Goal: Task Accomplishment & Management: Use online tool/utility

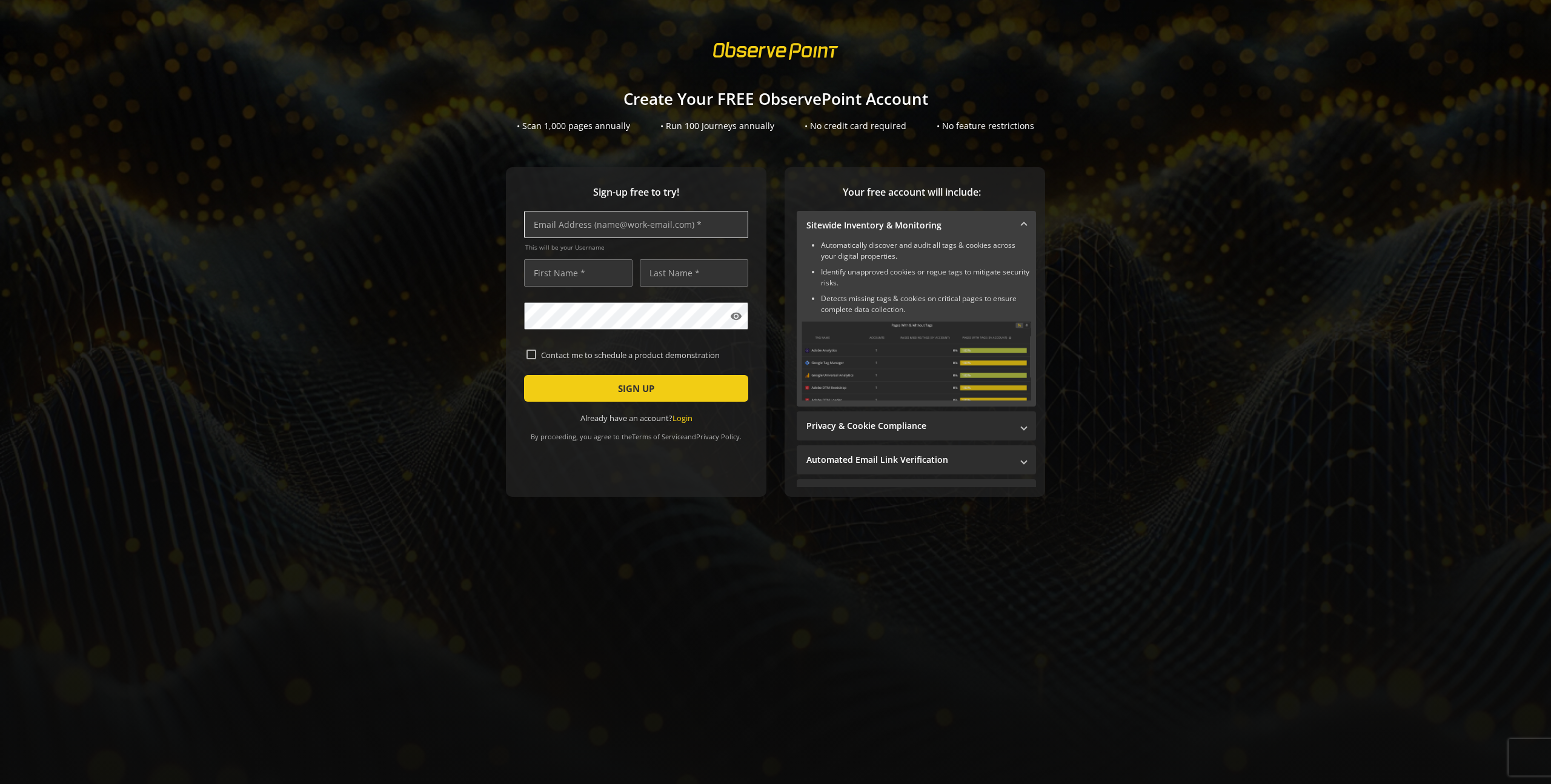
click at [612, 229] on input "text" at bounding box center [636, 224] width 224 height 27
type input "[PERSON_NAME][EMAIL_ADDRESS][PERSON_NAME][DOMAIN_NAME]"
type input "[PERSON_NAME]"
click at [618, 384] on span "SIGN UP" at bounding box center [636, 388] width 37 height 22
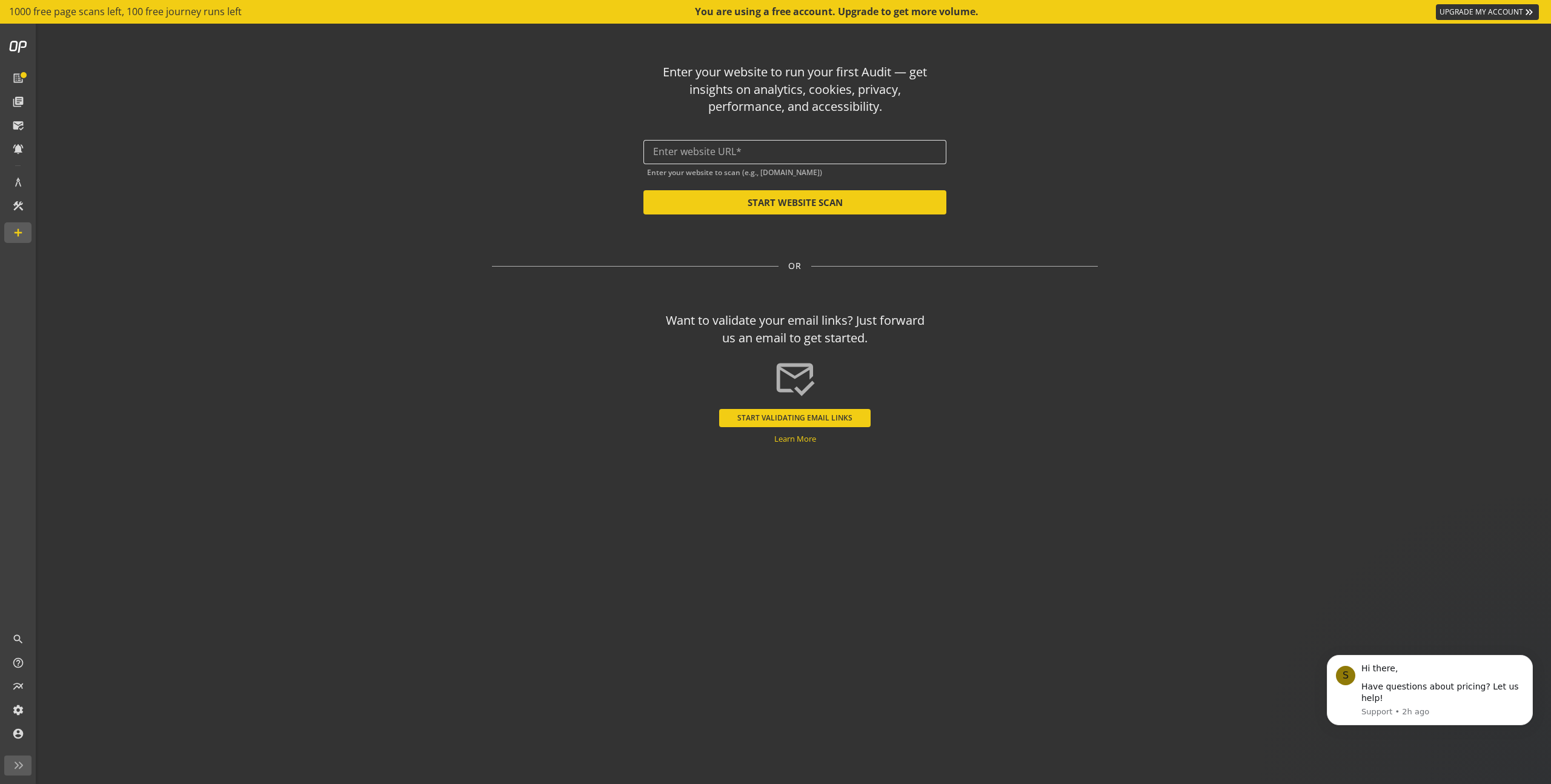
click at [717, 144] on div at bounding box center [795, 152] width 284 height 24
paste input "[URL][DOMAIN_NAME]"
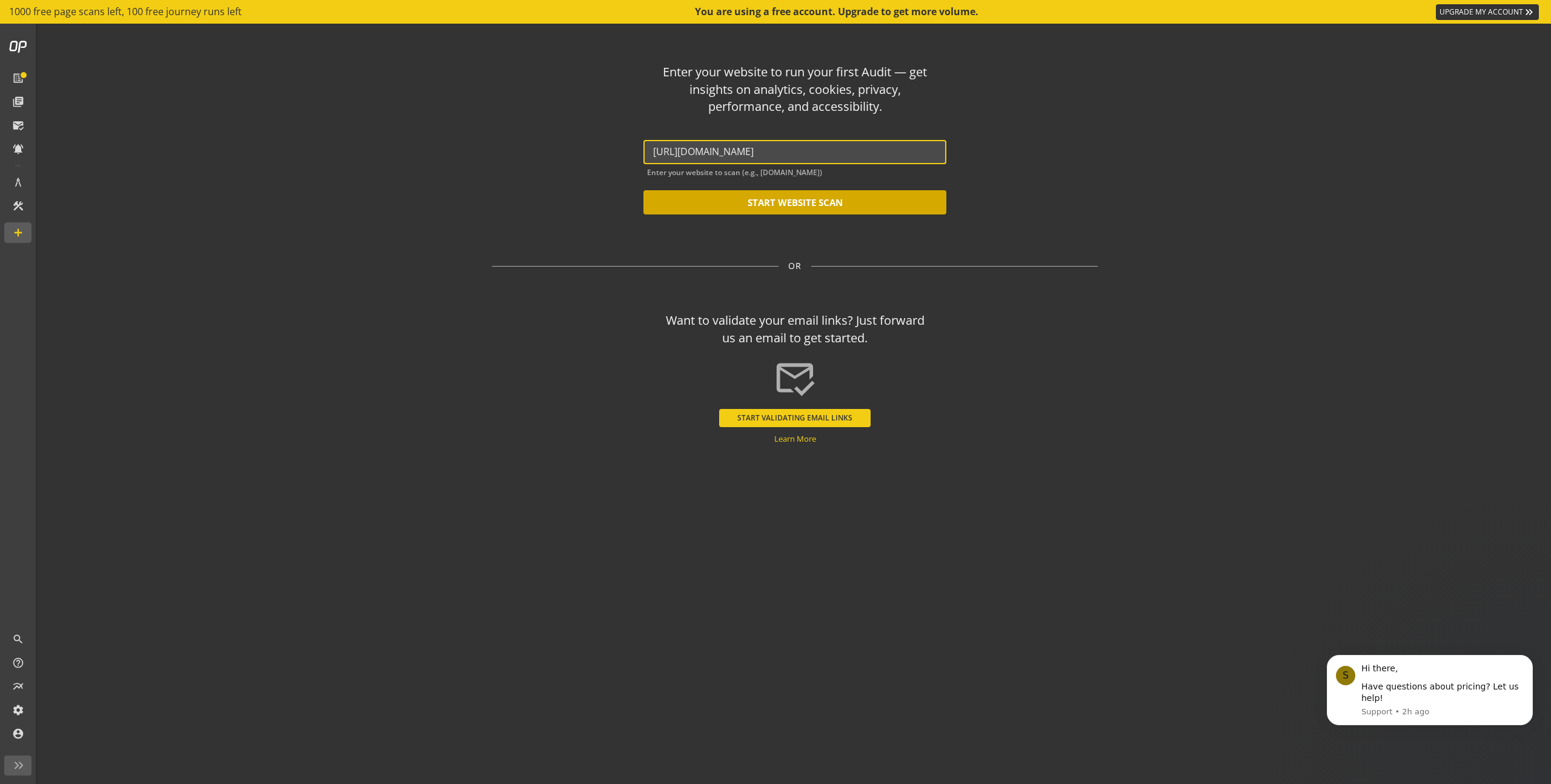
type input "[URL][DOMAIN_NAME]"
click at [750, 213] on button "START WEBSITE SCAN" at bounding box center [795, 202] width 303 height 24
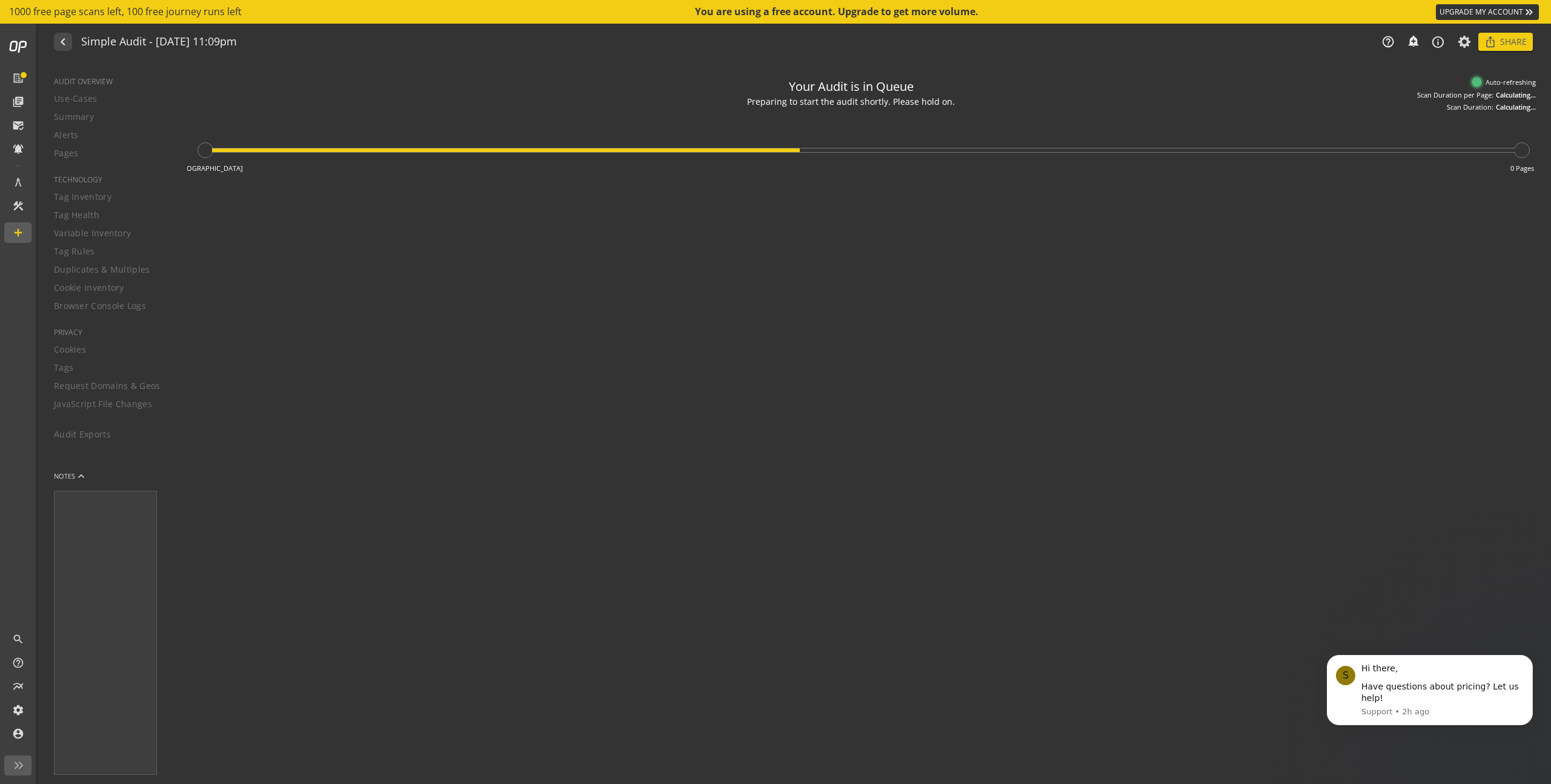
type textarea "Notes can include: -a description of what this audit is validating -changes in …"
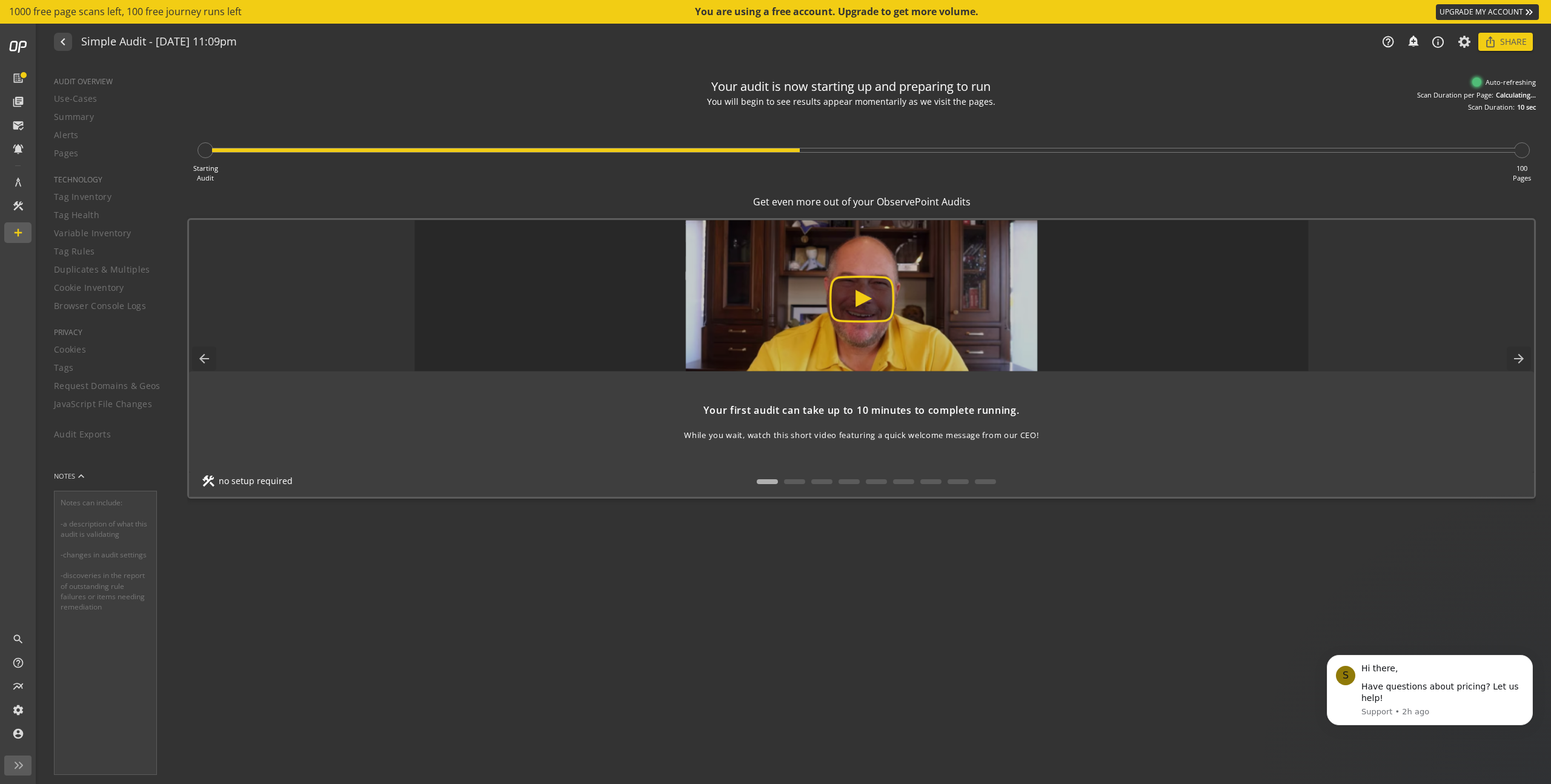
click at [841, 287] on img at bounding box center [861, 295] width 894 height 152
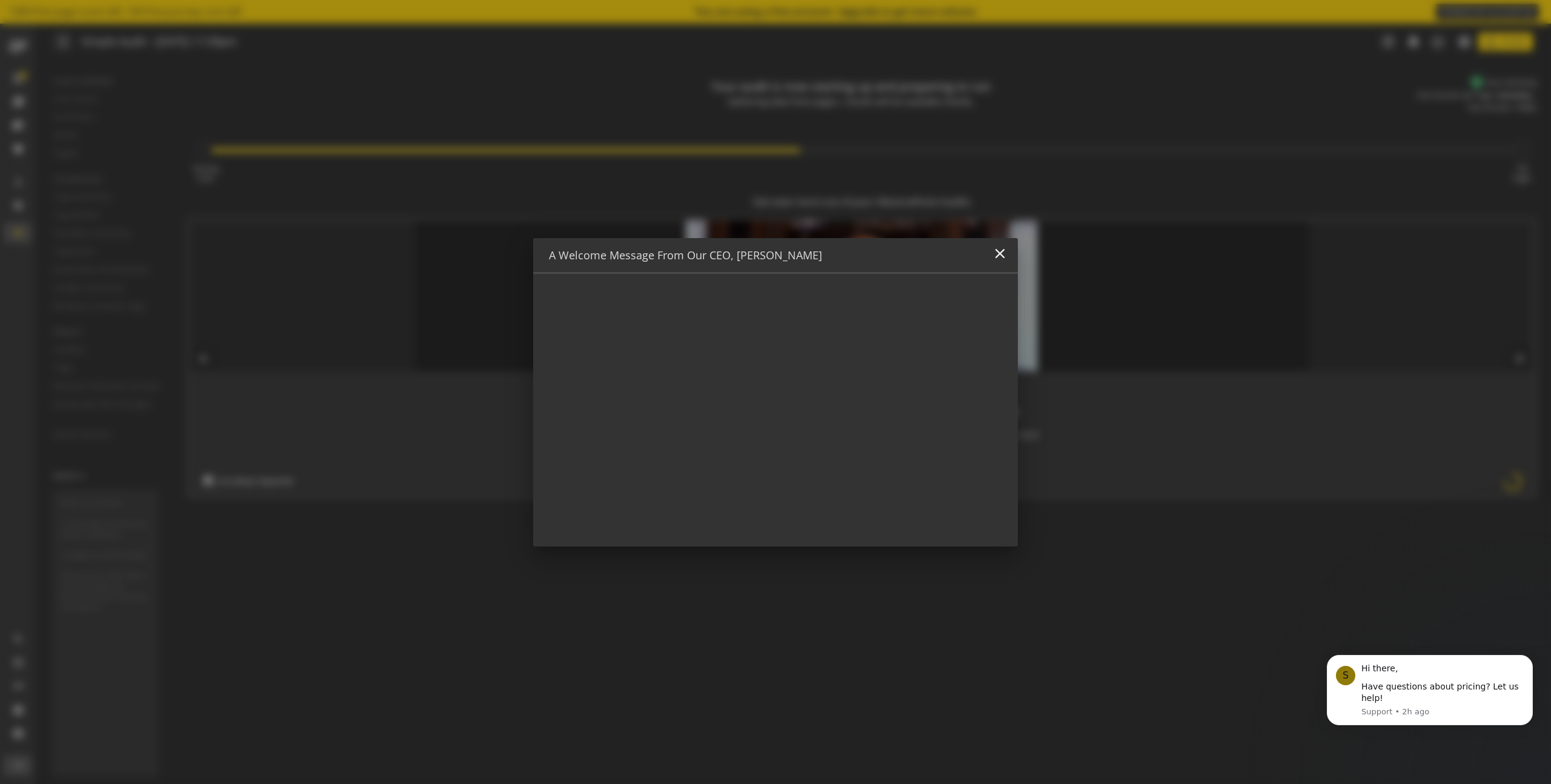
click at [818, 618] on div at bounding box center [776, 392] width 1551 height 784
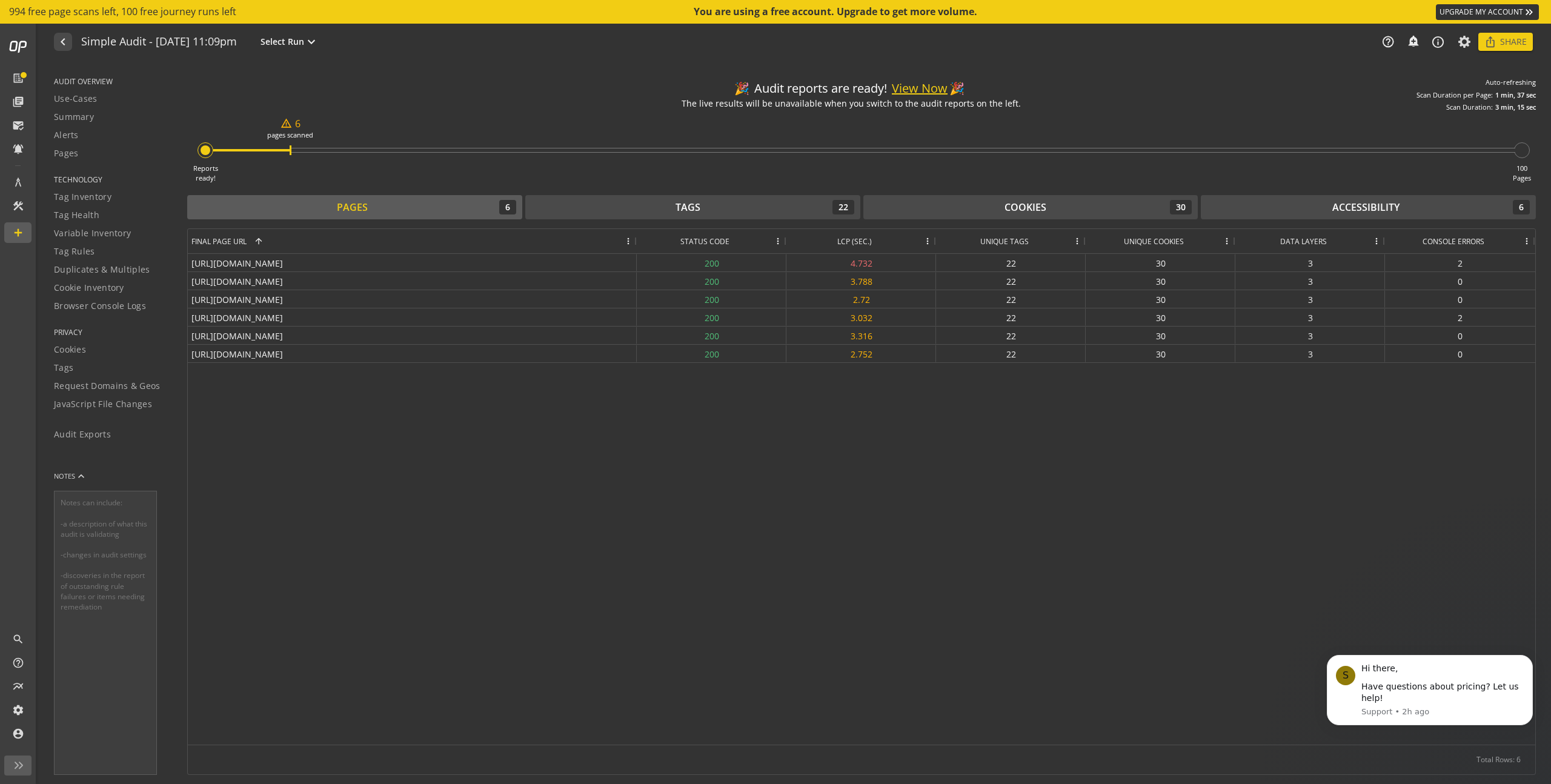
click at [83, 78] on span "AUDIT OVERVIEW" at bounding box center [113, 81] width 118 height 10
click at [84, 98] on span "Use-Cases" at bounding box center [76, 99] width 44 height 13
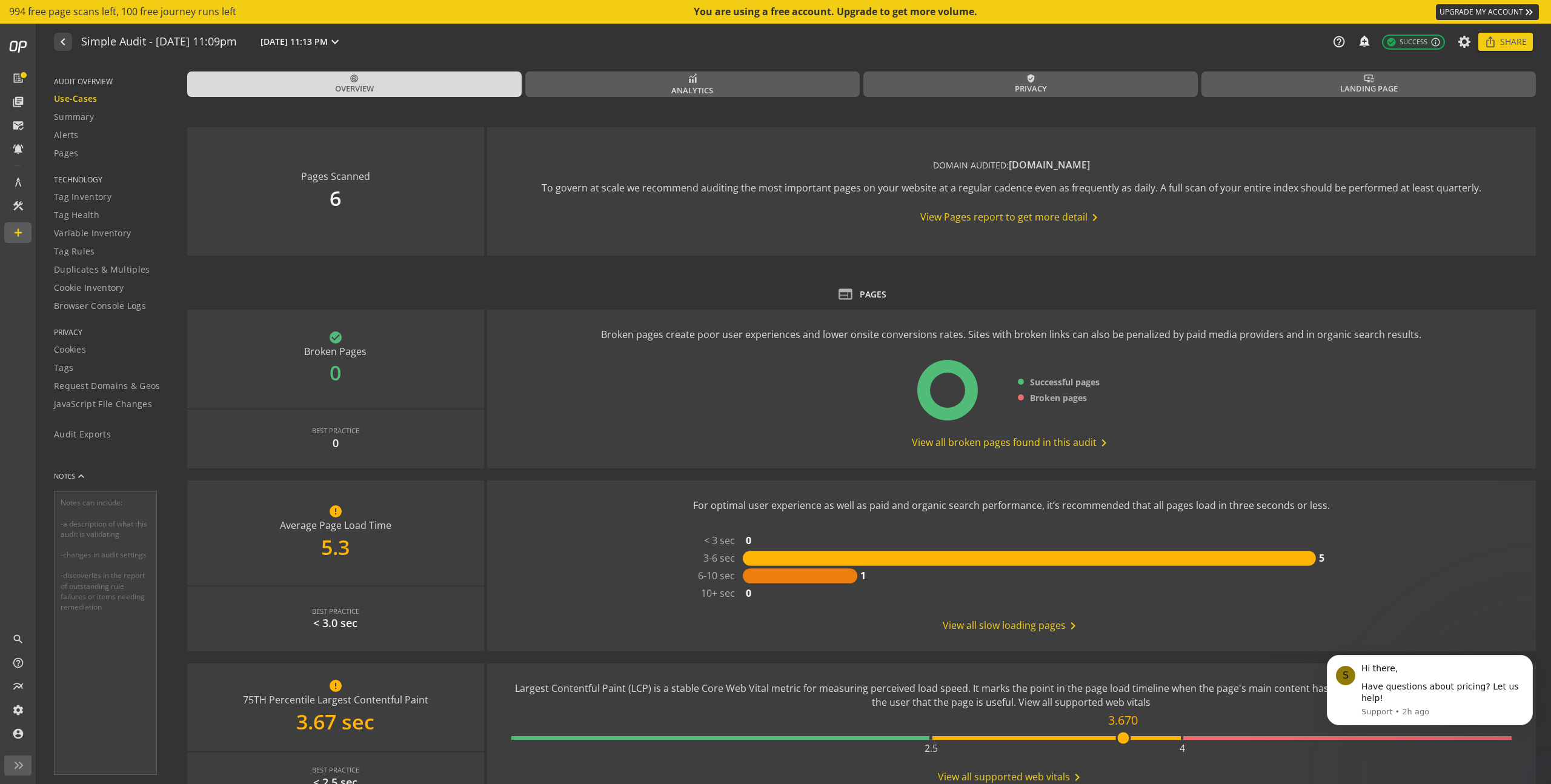
click at [84, 113] on span "Summary" at bounding box center [73, 117] width 40 height 13
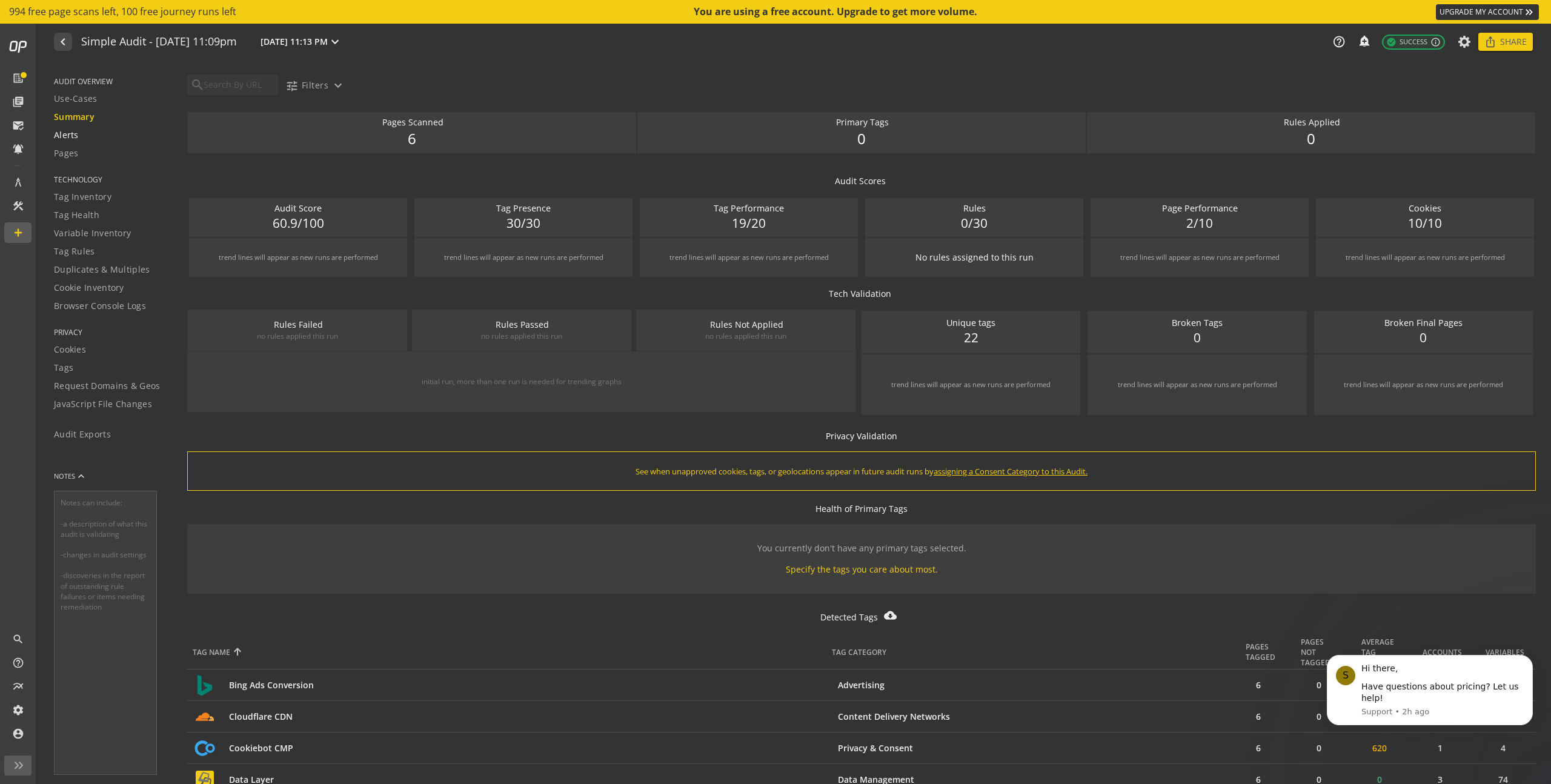
click at [80, 133] on div "Alerts" at bounding box center [113, 135] width 118 height 13
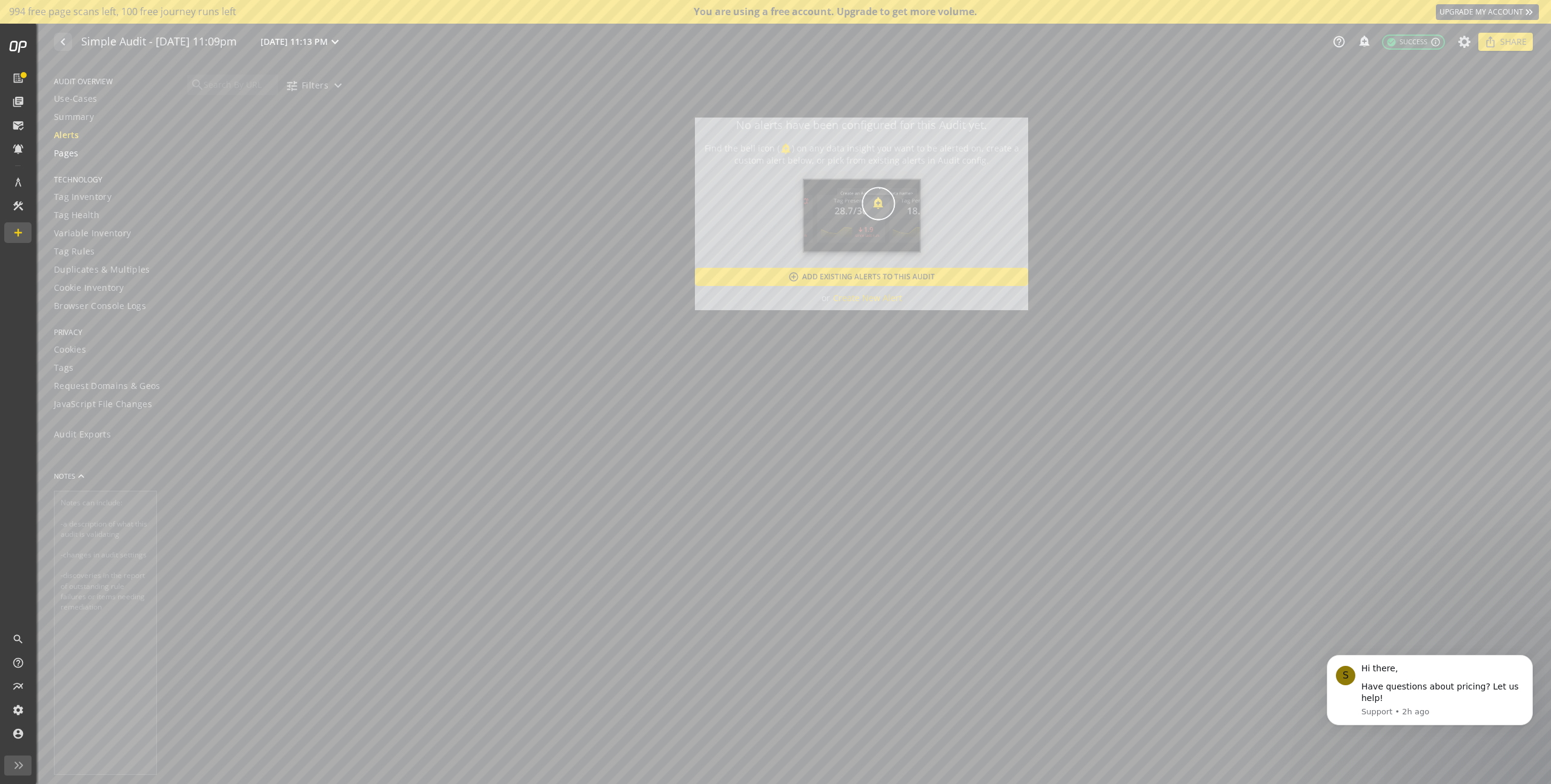
click at [77, 150] on span "Pages" at bounding box center [66, 153] width 25 height 13
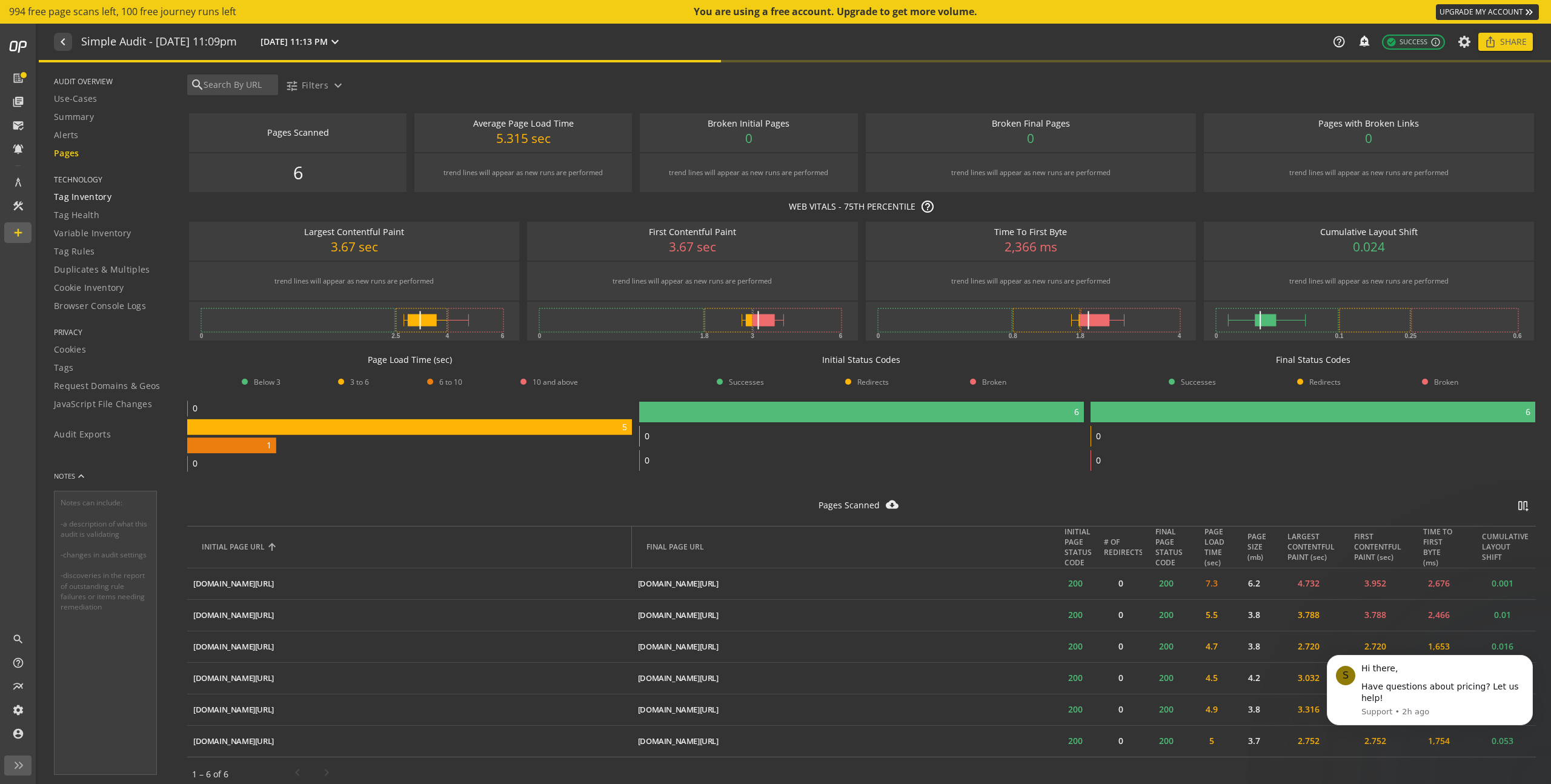
click at [101, 199] on span "Tag Inventory" at bounding box center [83, 197] width 58 height 13
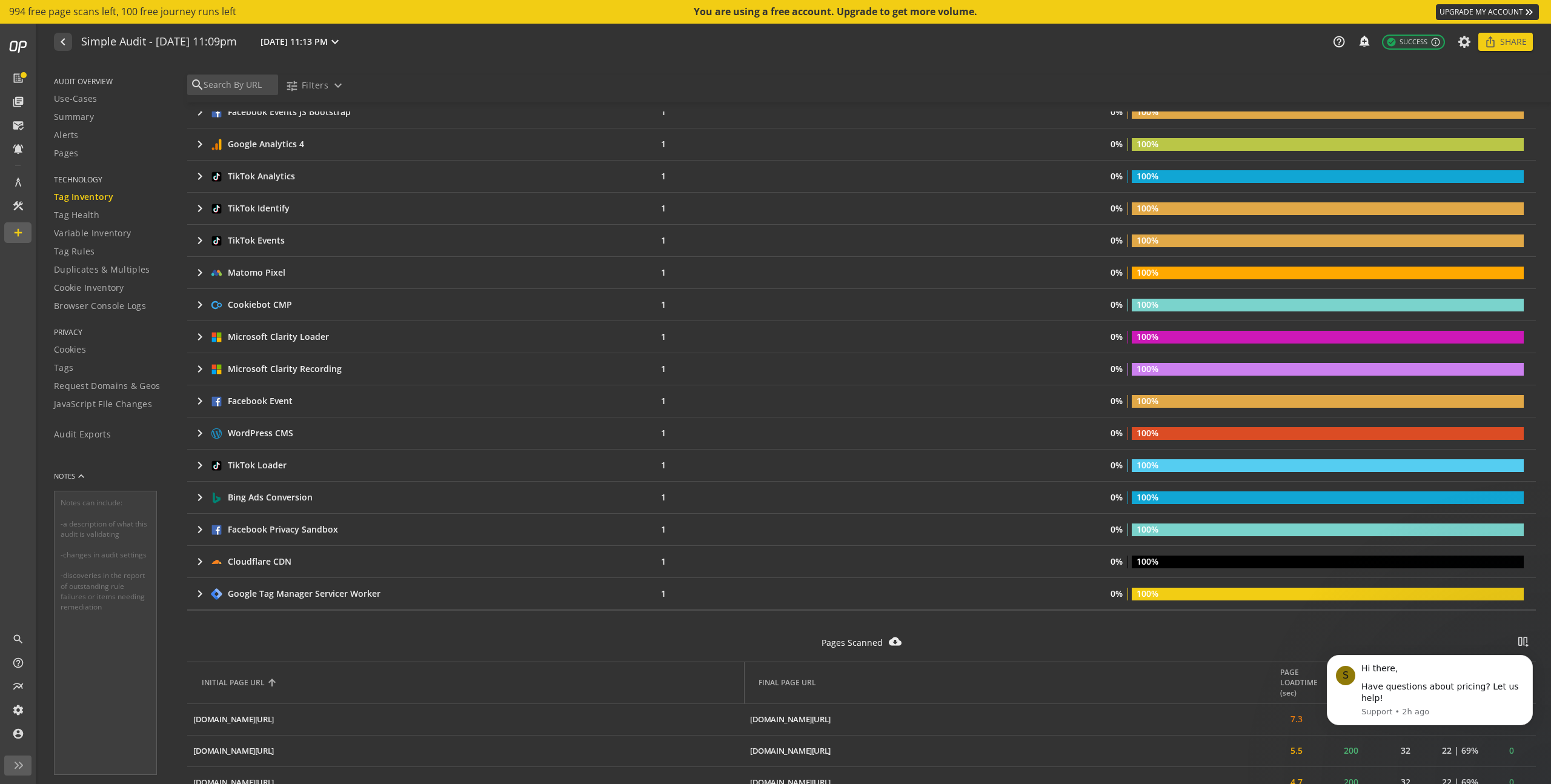
scroll to position [195, 0]
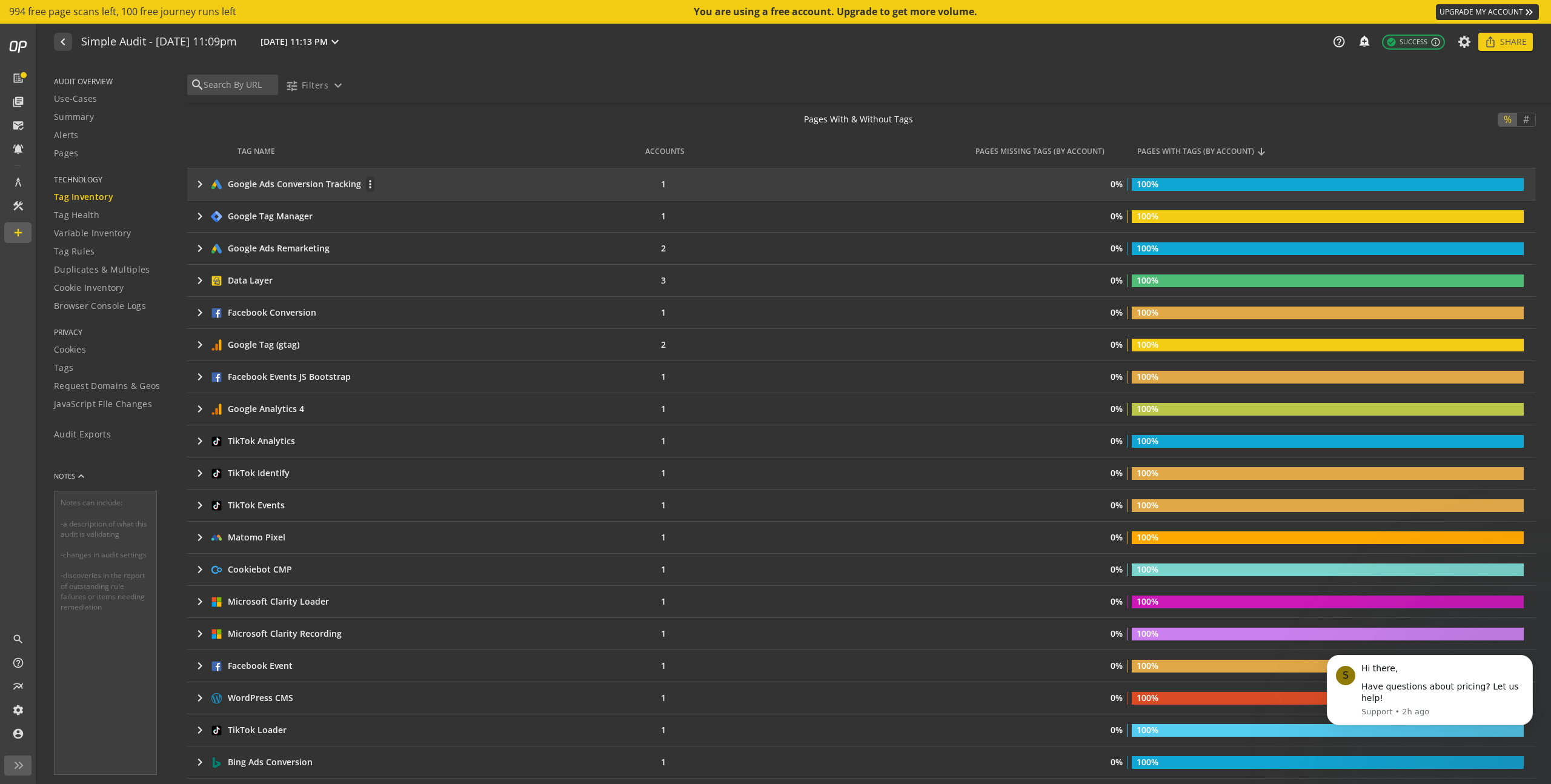
click at [195, 180] on mat-icon "keyboard_arrow_right" at bounding box center [199, 184] width 15 height 15
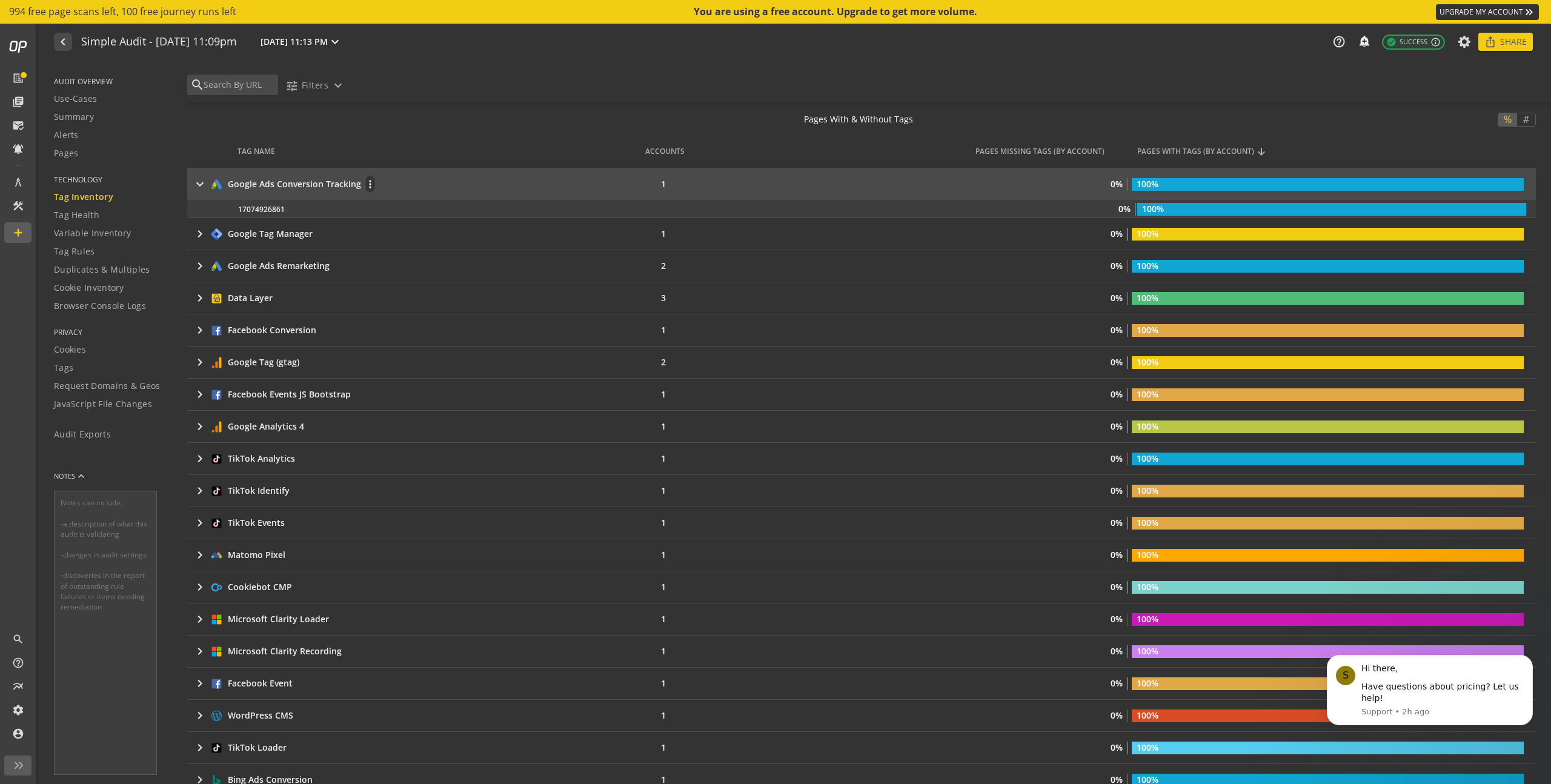
click at [195, 180] on mat-icon "keyboard_arrow_right" at bounding box center [199, 184] width 15 height 15
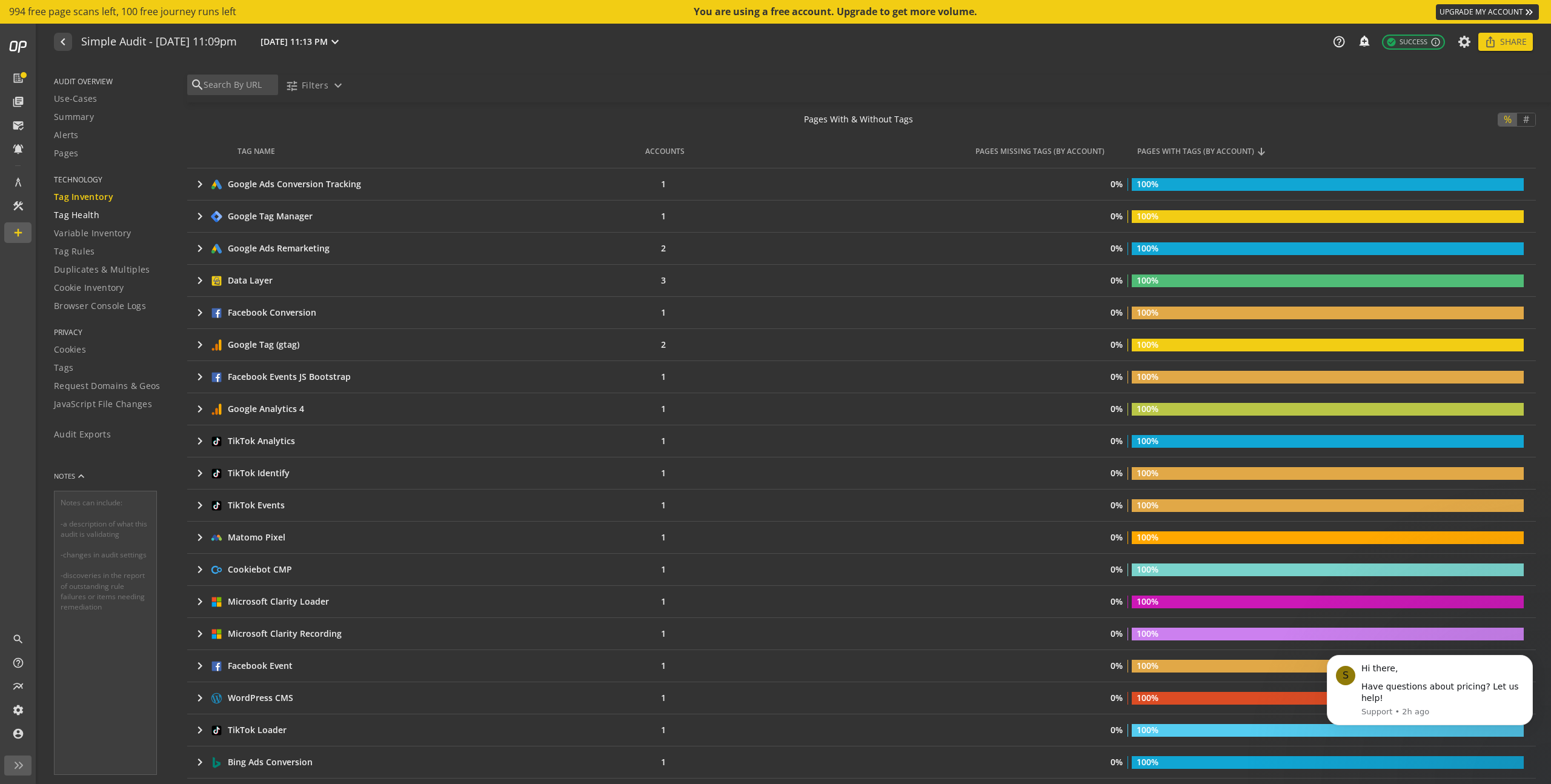
click at [92, 220] on span "Tag Health" at bounding box center [77, 215] width 45 height 13
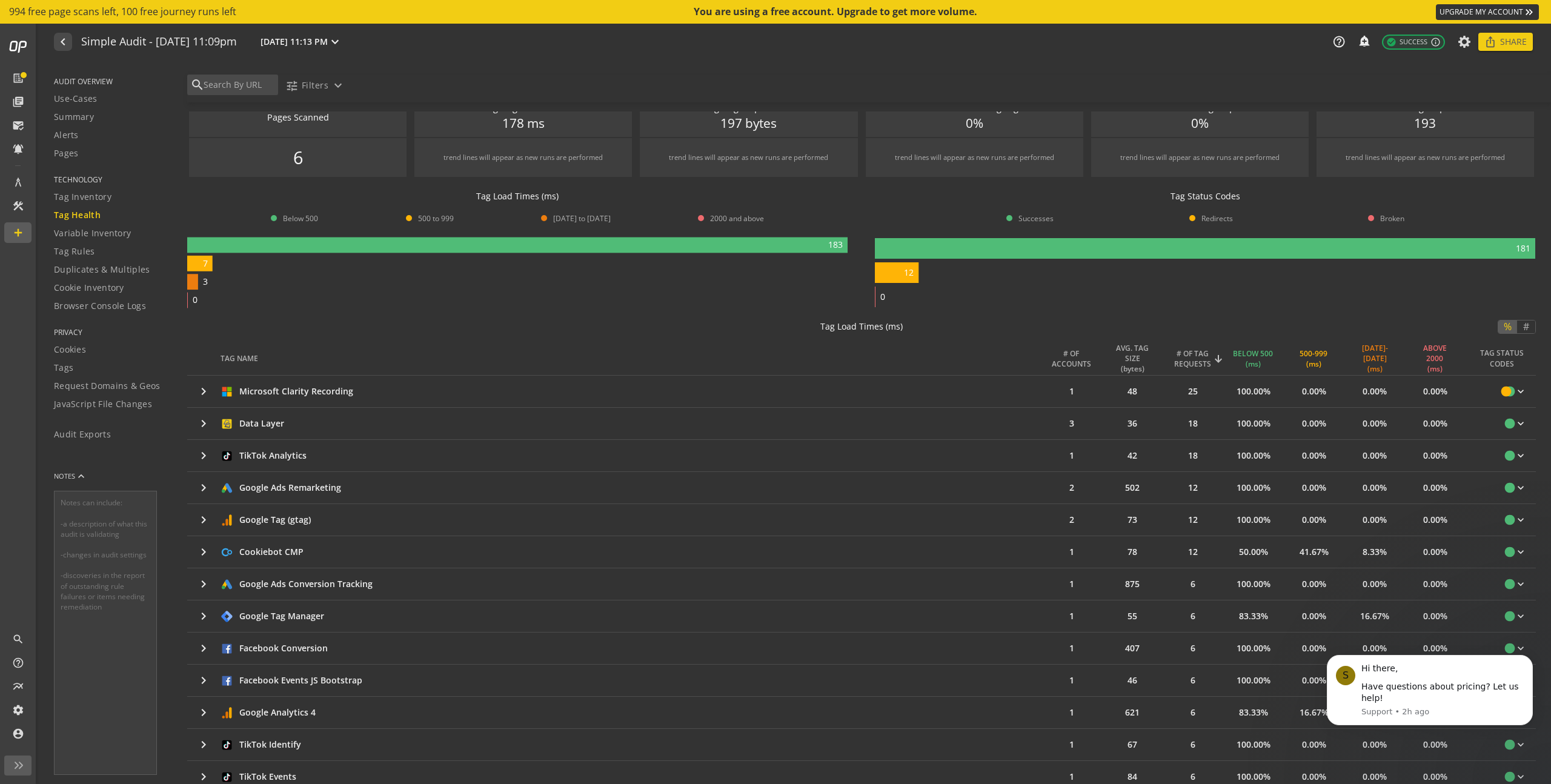
scroll to position [23, 0]
